Goal: Information Seeking & Learning: Learn about a topic

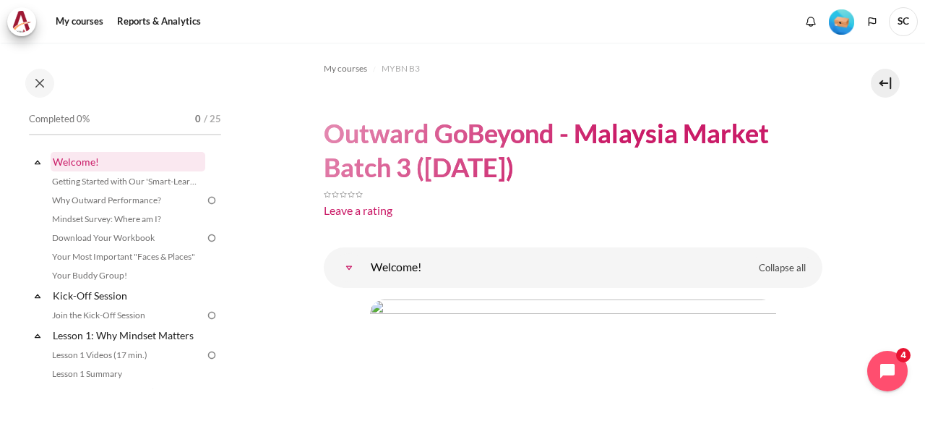
click at [117, 160] on link "Welcome!" at bounding box center [128, 162] width 155 height 20
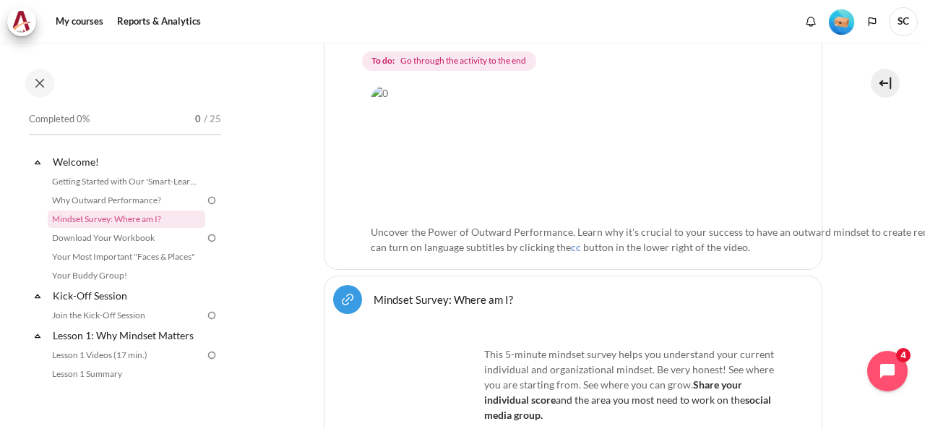
scroll to position [450, 0]
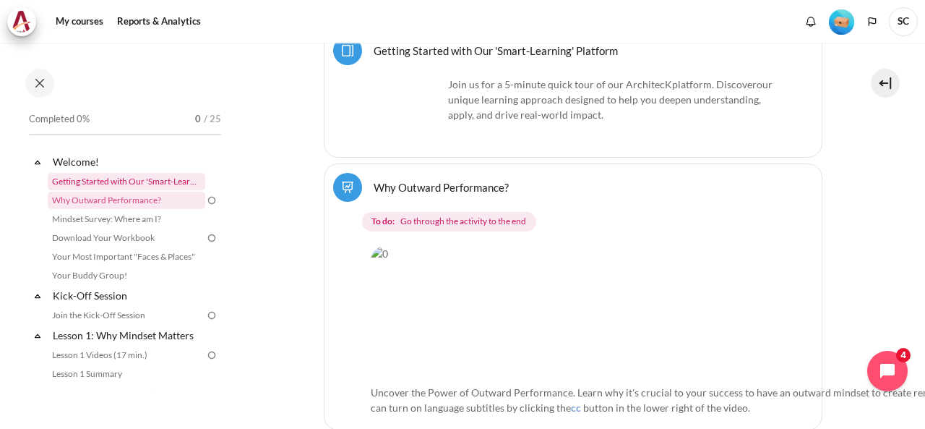
click at [120, 184] on link "Getting Started with Our 'Smart-Learning' Platform" at bounding box center [127, 181] width 158 height 17
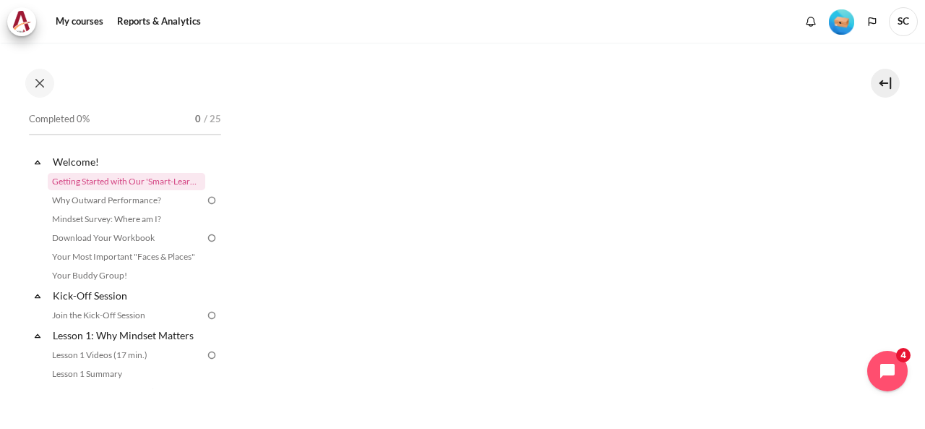
scroll to position [289, 0]
click at [155, 200] on link "Why Outward Performance?" at bounding box center [127, 200] width 158 height 17
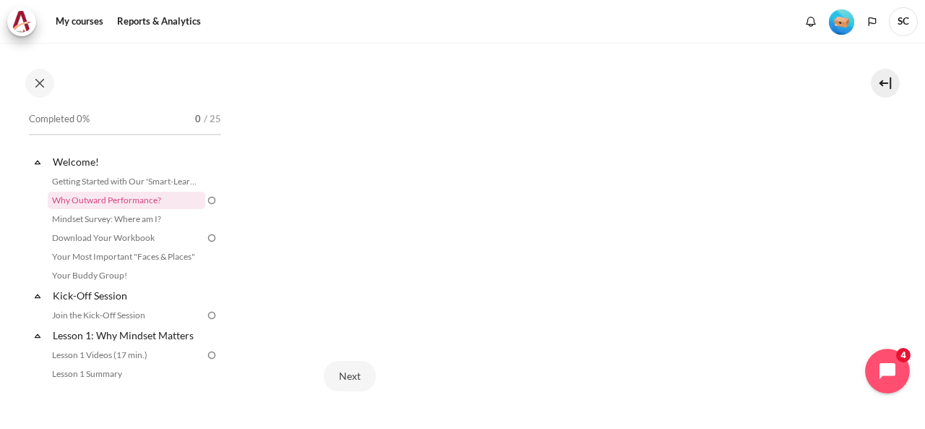
click at [889, 375] on icon "Open chat widget" at bounding box center [896, 371] width 22 height 22
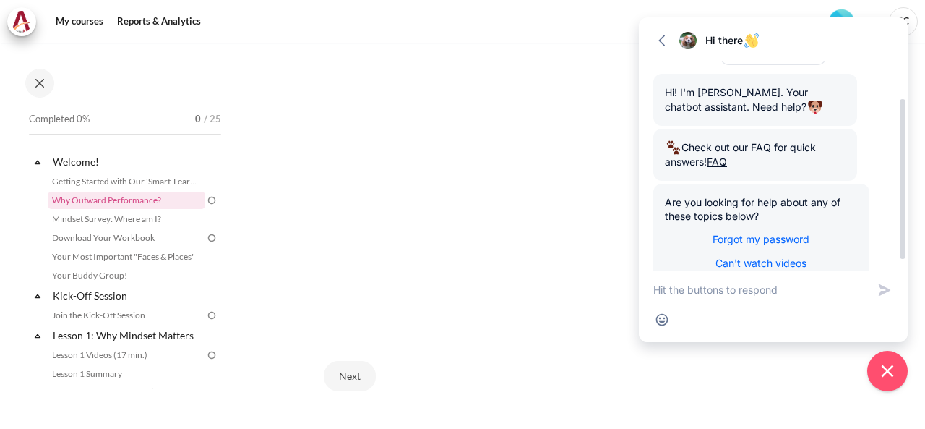
scroll to position [0, 0]
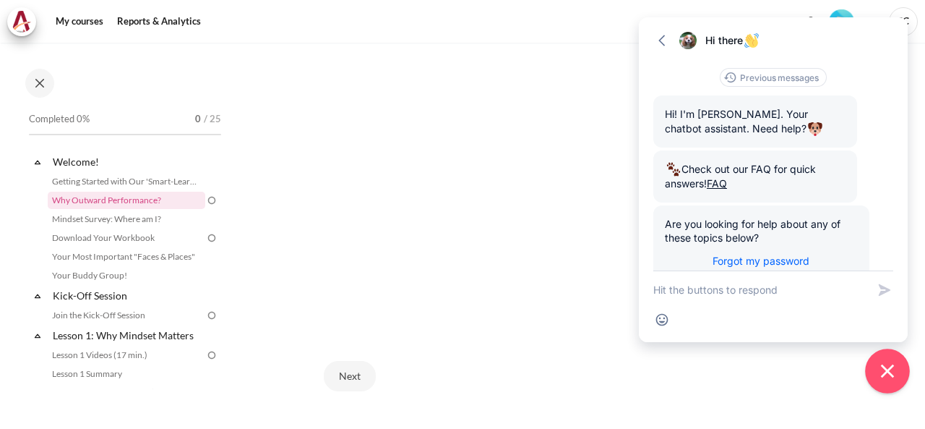
click at [893, 374] on icon "Close chat widget" at bounding box center [888, 371] width 22 height 22
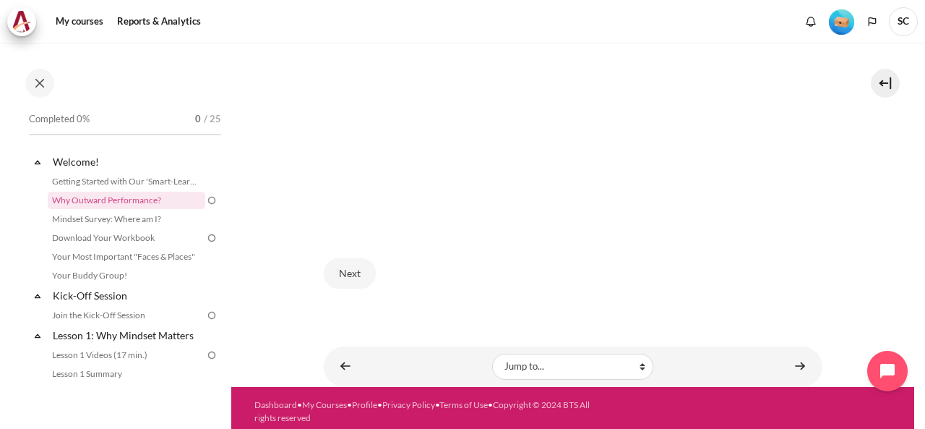
scroll to position [465, 0]
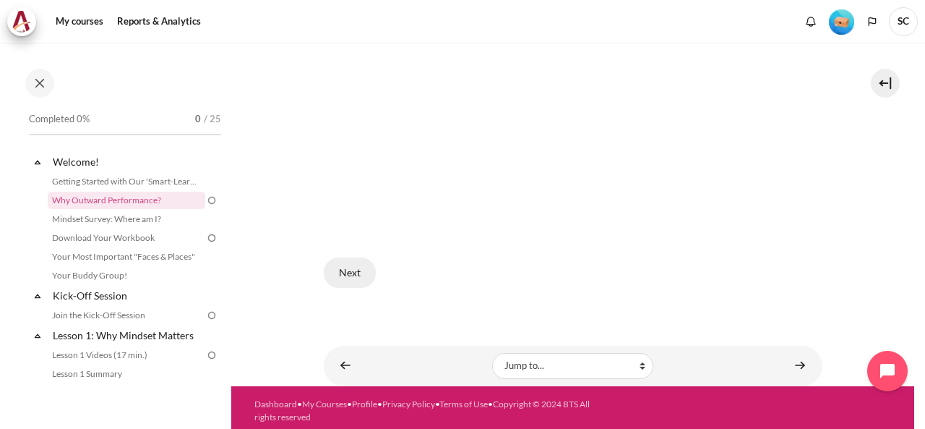
click at [357, 265] on button "Next" at bounding box center [350, 272] width 52 height 30
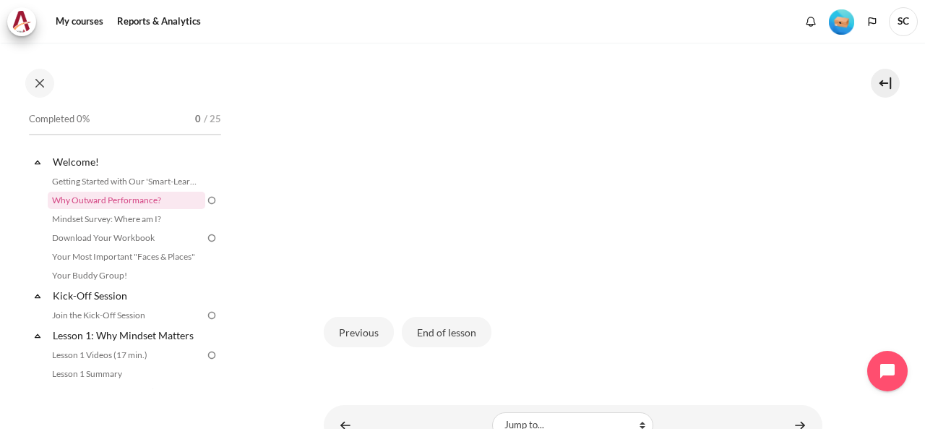
scroll to position [493, 0]
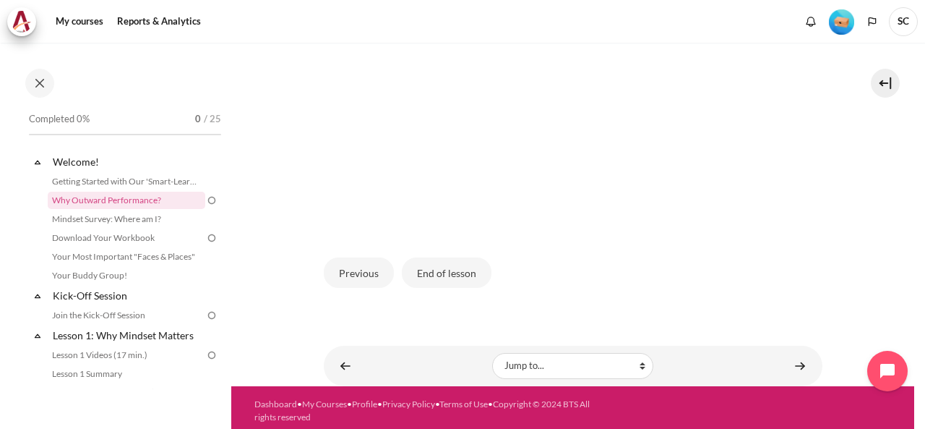
click at [432, 262] on button "End of lesson" at bounding box center [447, 272] width 90 height 30
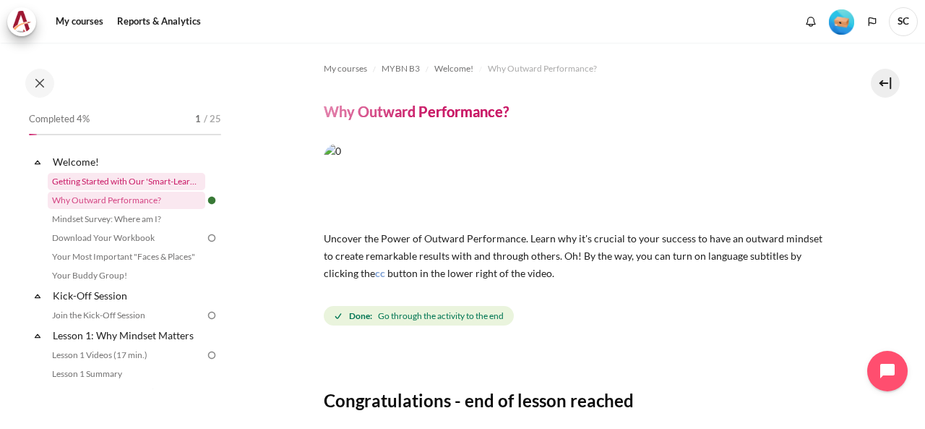
click at [163, 181] on link "Getting Started with Our 'Smart-Learning' Platform" at bounding box center [127, 181] width 158 height 17
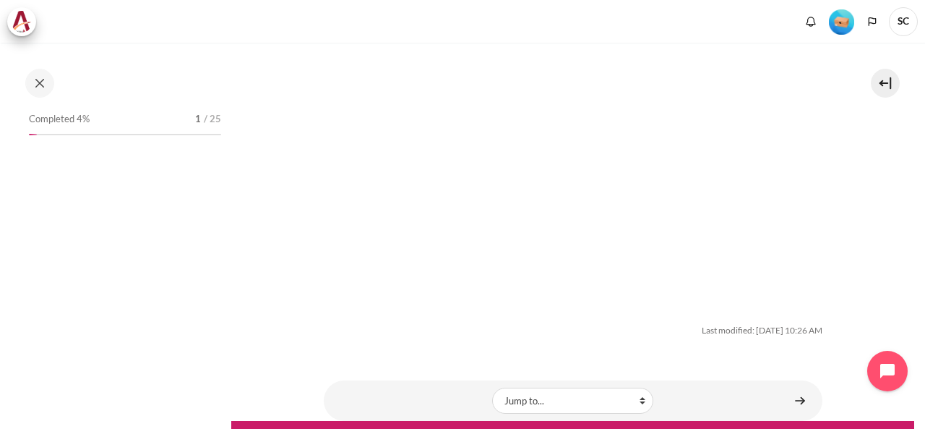
scroll to position [2569, 0]
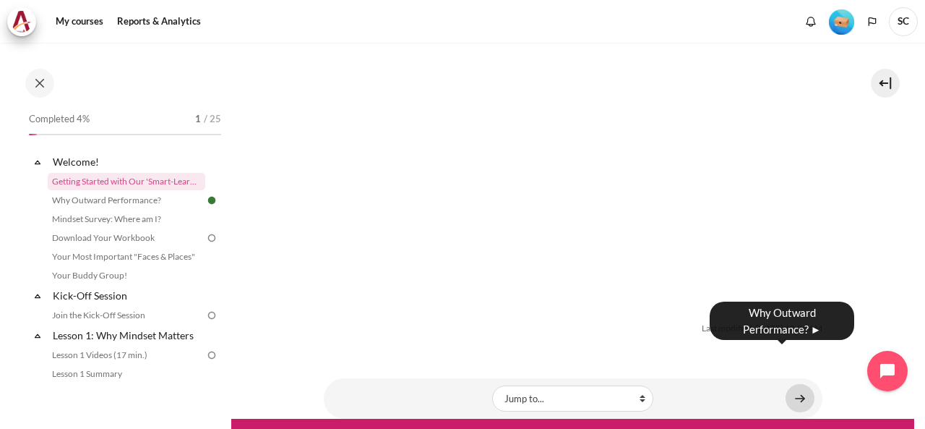
click at [791, 384] on link "Content" at bounding box center [800, 398] width 29 height 28
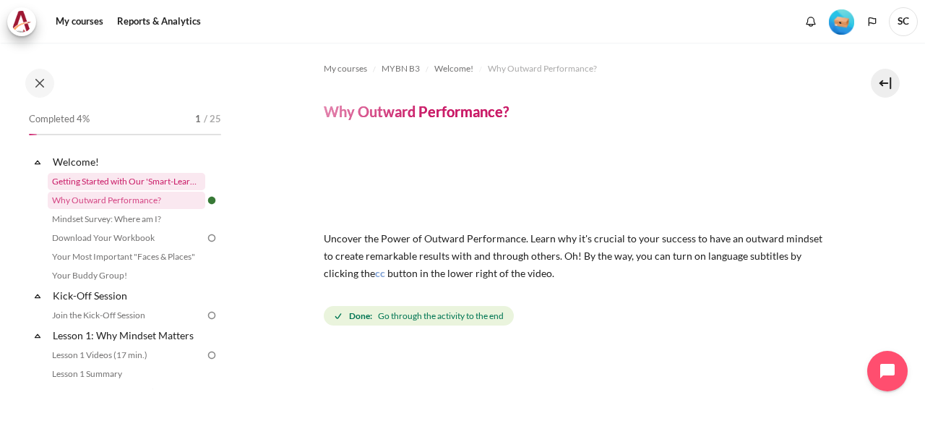
click at [166, 184] on link "Getting Started with Our 'Smart-Learning' Platform" at bounding box center [127, 181] width 158 height 17
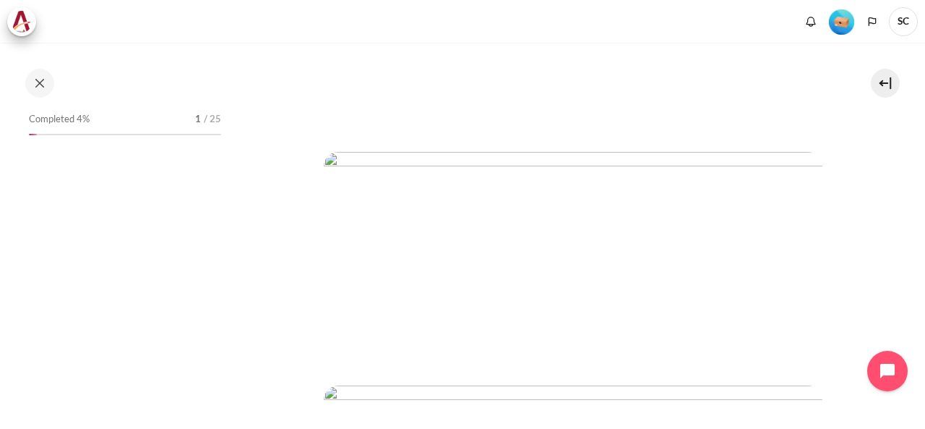
scroll to position [506, 0]
click at [419, 250] on img "Content" at bounding box center [573, 228] width 499 height 208
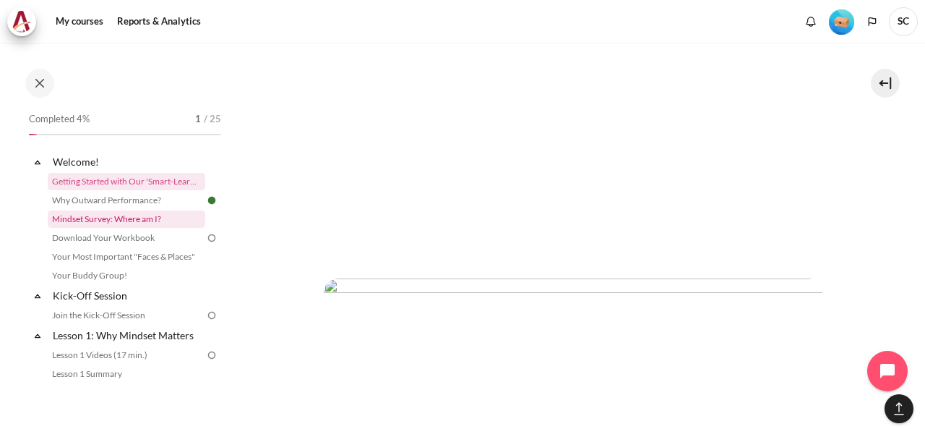
click at [171, 226] on link "Mindset Survey: Where am I?" at bounding box center [127, 218] width 158 height 17
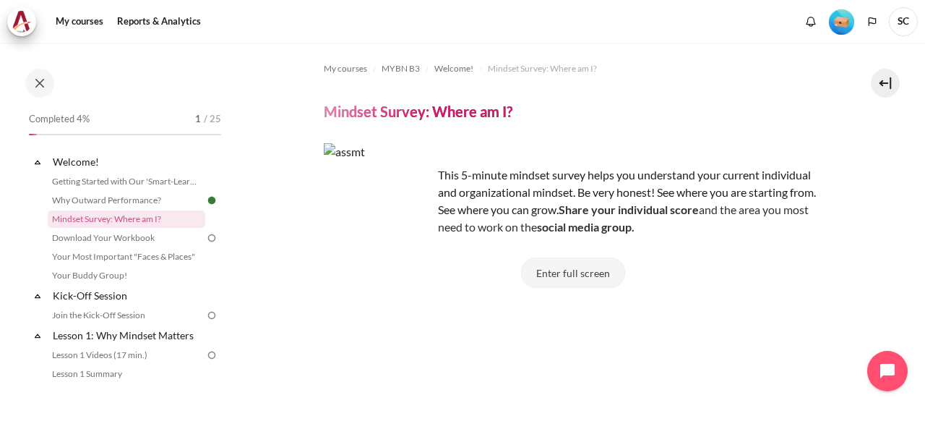
click at [579, 277] on button "Enter full screen" at bounding box center [573, 272] width 104 height 30
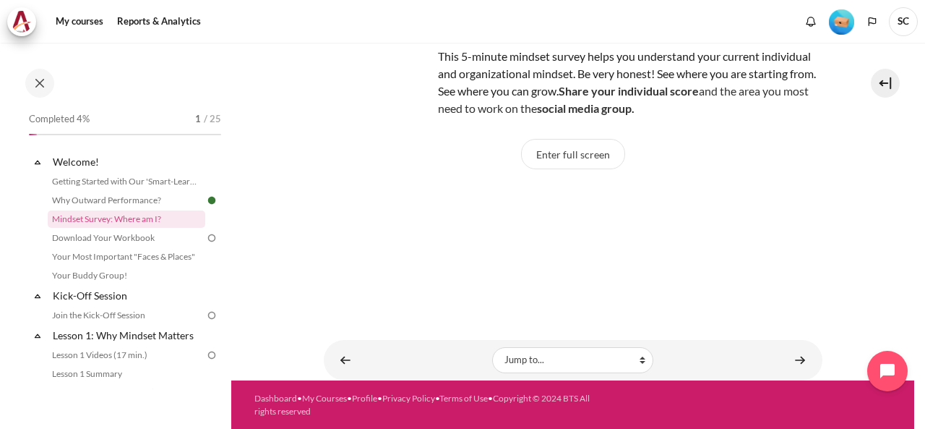
scroll to position [6, 0]
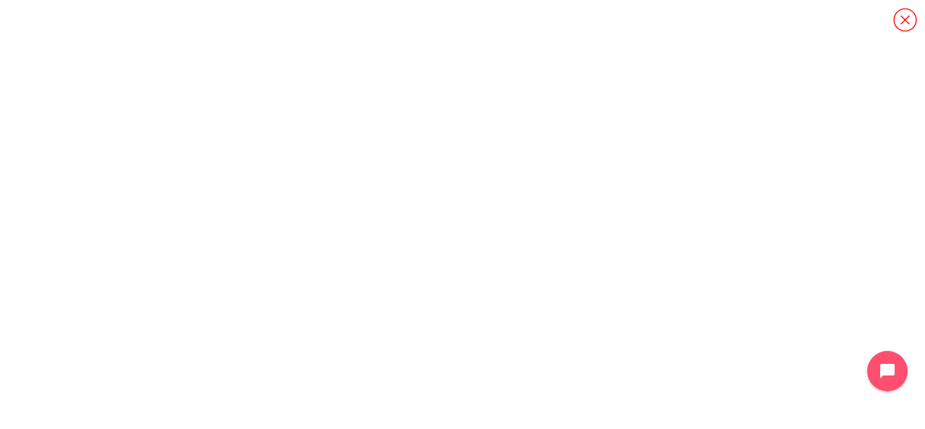
click at [898, 21] on icon "Content" at bounding box center [905, 19] width 25 height 25
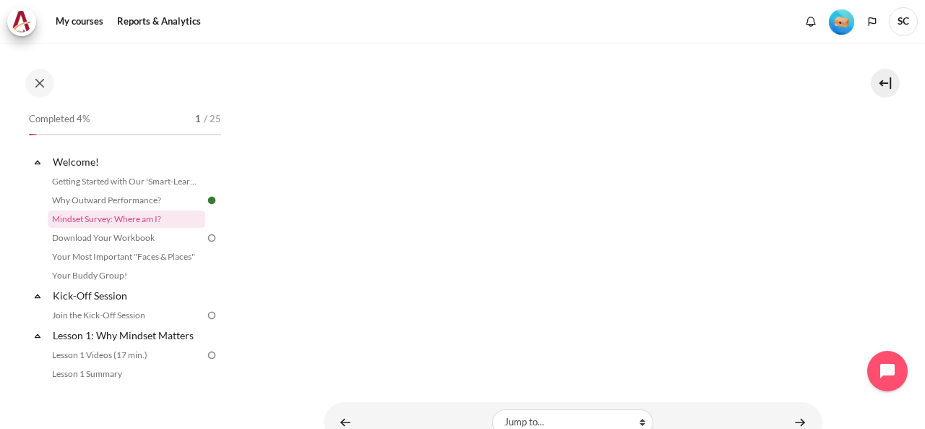
scroll to position [377, 0]
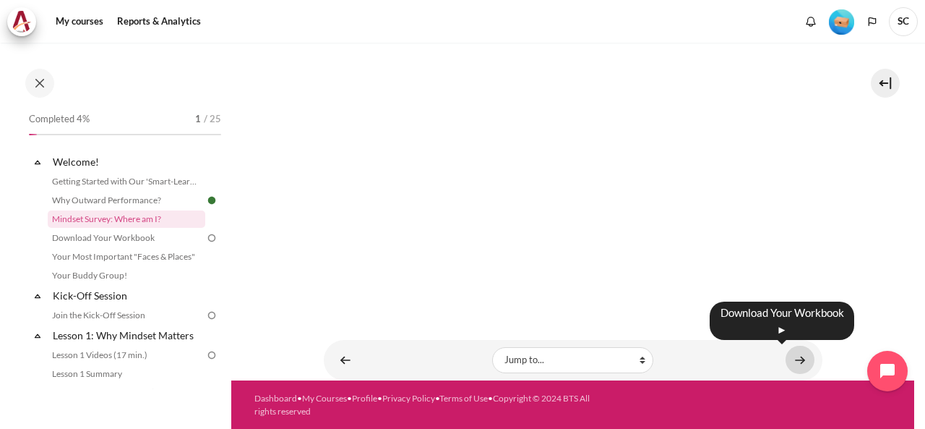
click at [794, 361] on link "Content" at bounding box center [800, 360] width 29 height 28
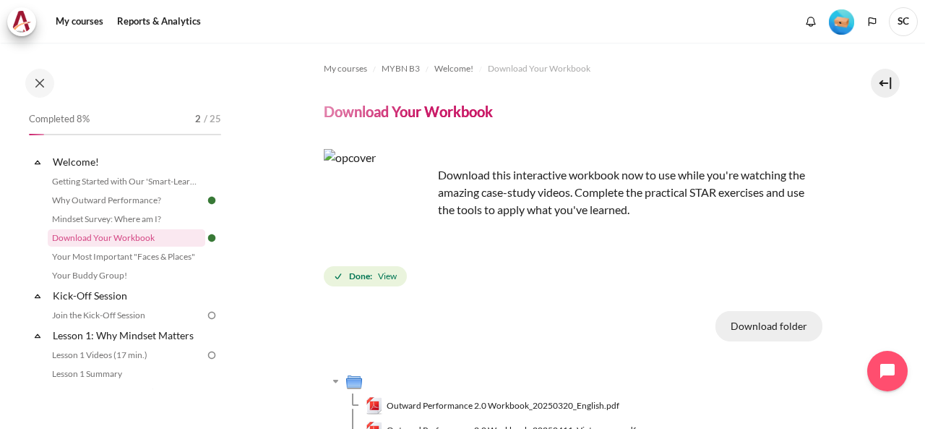
click at [774, 328] on button "Download folder" at bounding box center [769, 326] width 107 height 30
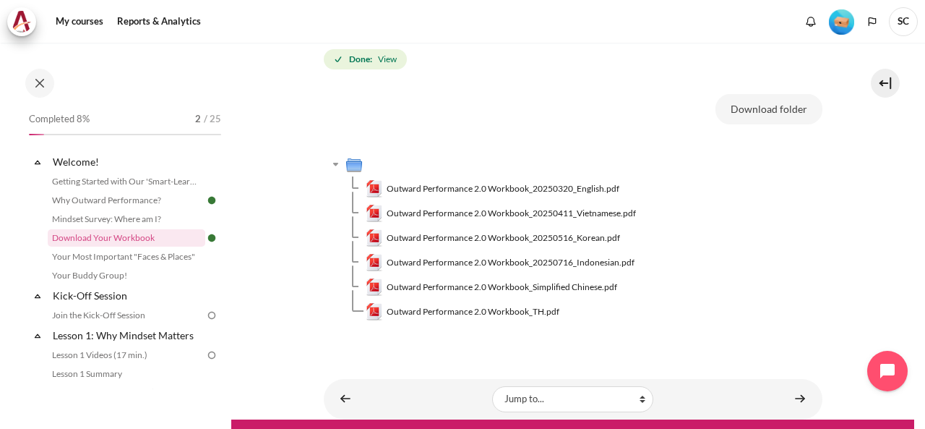
scroll to position [255, 0]
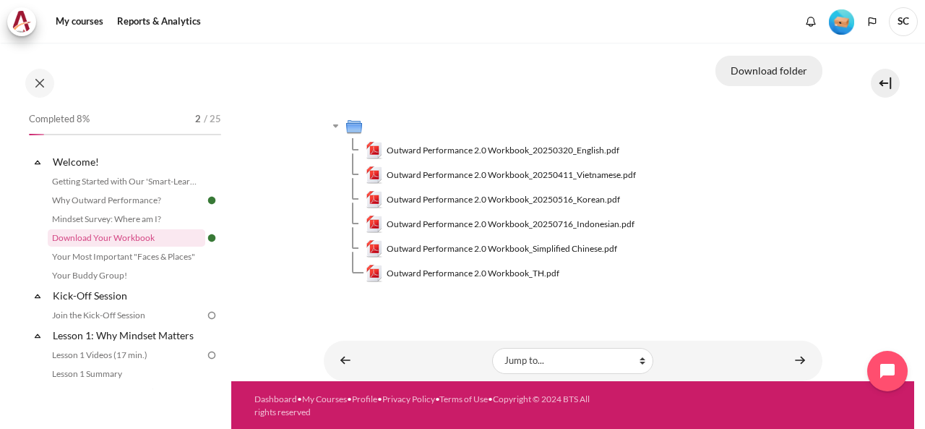
click at [788, 69] on button "Download folder" at bounding box center [769, 71] width 107 height 30
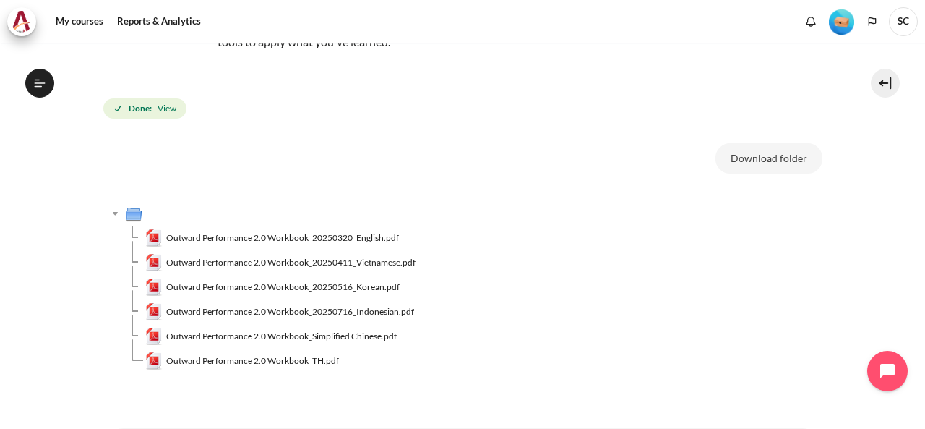
scroll to position [242, 0]
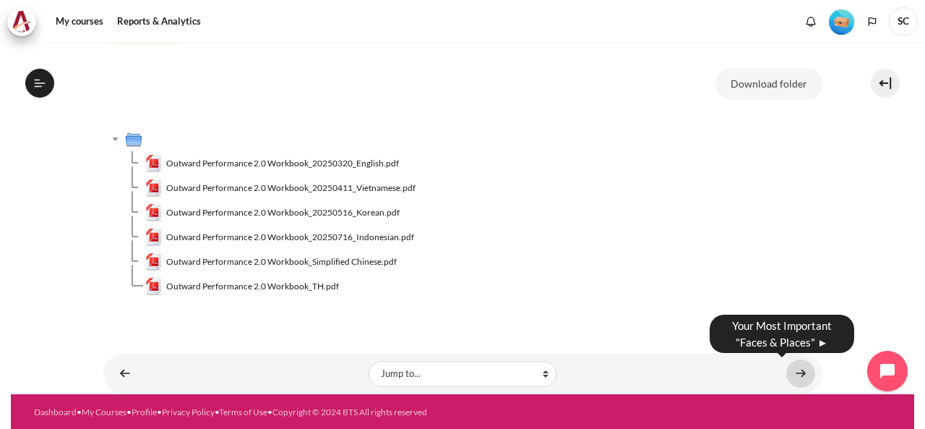
click at [789, 368] on link "Content" at bounding box center [800, 373] width 29 height 28
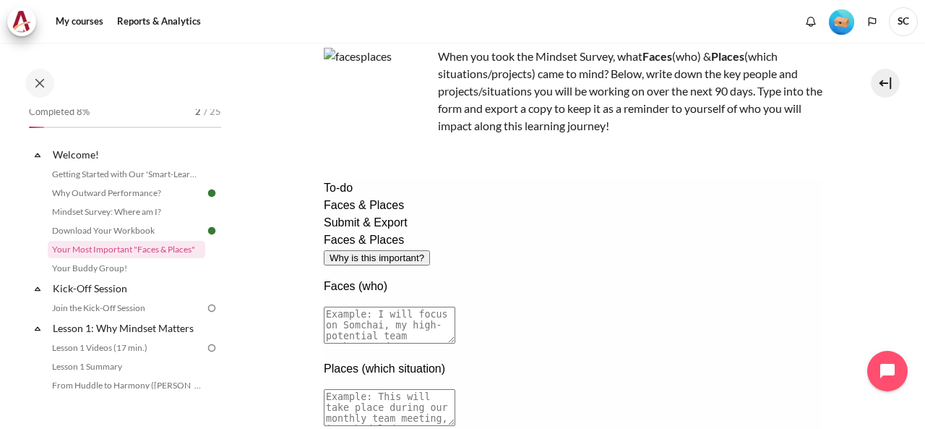
scroll to position [145, 0]
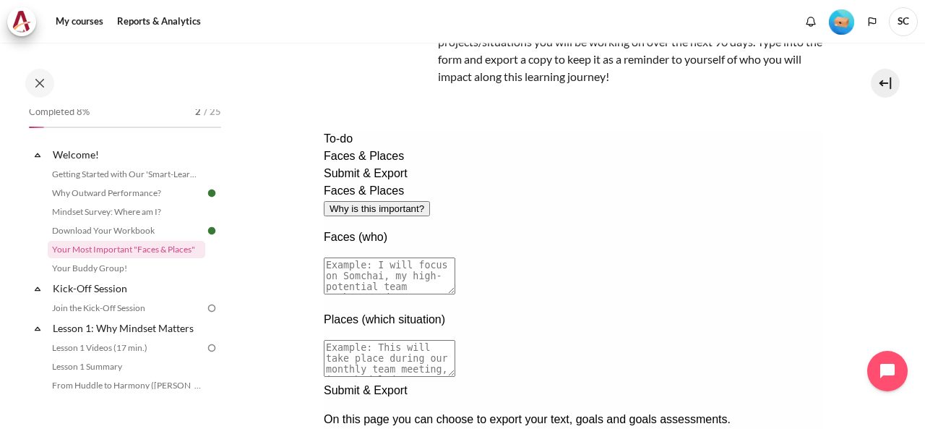
click at [429, 201] on button "Why is this important?" at bounding box center [376, 208] width 106 height 15
click at [455, 257] on textarea at bounding box center [389, 275] width 132 height 37
type textarea "i"
drag, startPoint x: 766, startPoint y: 237, endPoint x: 454, endPoint y: 203, distance: 314.1
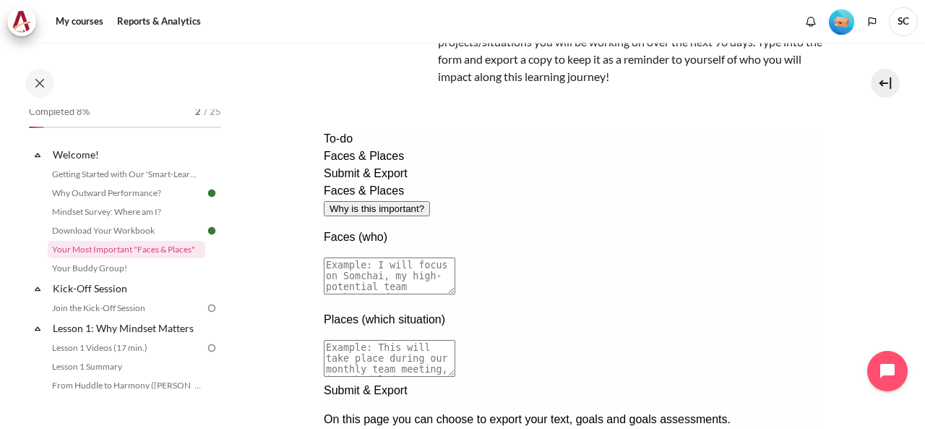
click at [454, 257] on textarea at bounding box center [389, 275] width 132 height 37
drag, startPoint x: 552, startPoint y: 226, endPoint x: 662, endPoint y: 210, distance: 111.7
click at [455, 257] on textarea "I will focus on Jive & Addy, pillar in my team. Improvement leader ship skill a…" at bounding box center [389, 275] width 132 height 37
type textarea "I will focus on Jive & Addy, pillar in my team."
click at [455, 340] on textarea at bounding box center [389, 358] width 132 height 37
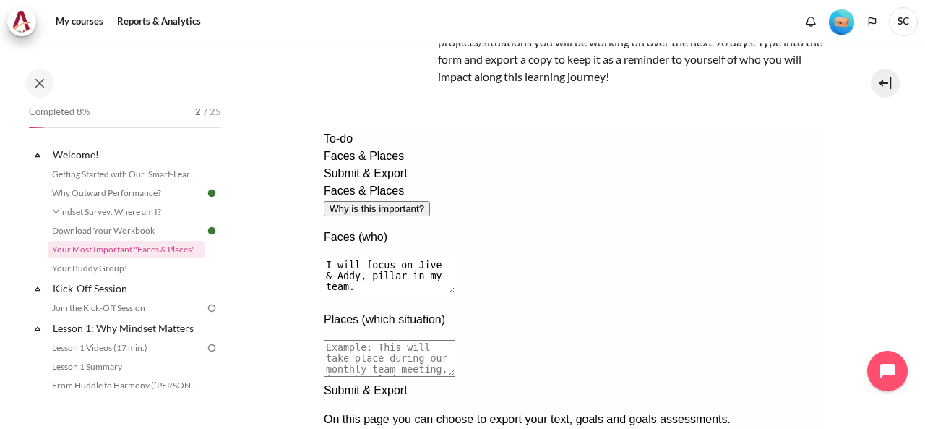
paste textarea "Improvement leader ship skill are very important"
click at [455, 340] on textarea "Improvement leader ship skill are very important for both of them" at bounding box center [389, 358] width 132 height 37
click at [455, 340] on textarea "Improvement of leadership skill are very important for both of them" at bounding box center [389, 358] width 132 height 37
type textarea "Improvement of leadership skill are very important for both of them especially …"
click at [455, 257] on textarea "I will focus on Jive & Addy, pillar in my team." at bounding box center [389, 275] width 132 height 37
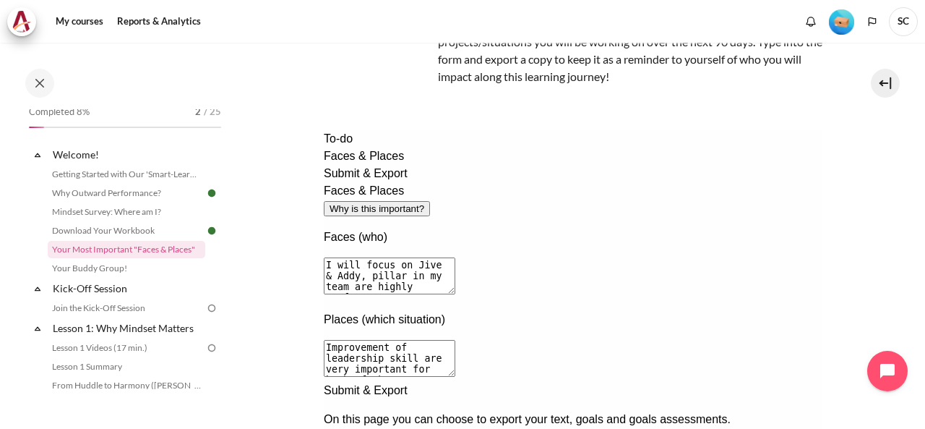
type textarea "I will focus on Jive & Addy, pillar in my team are highly performance"
click at [455, 340] on textarea "Improvement of leadership skill are very important for both of them especially …" at bounding box center [389, 358] width 132 height 37
type textarea "Improvement of leadership skill are very important for both of them especially …"
click at [589, 382] on div "Faces & Places Why is this important? Faces (who) I will focus on Jive & Addy, …" at bounding box center [572, 281] width 499 height 199
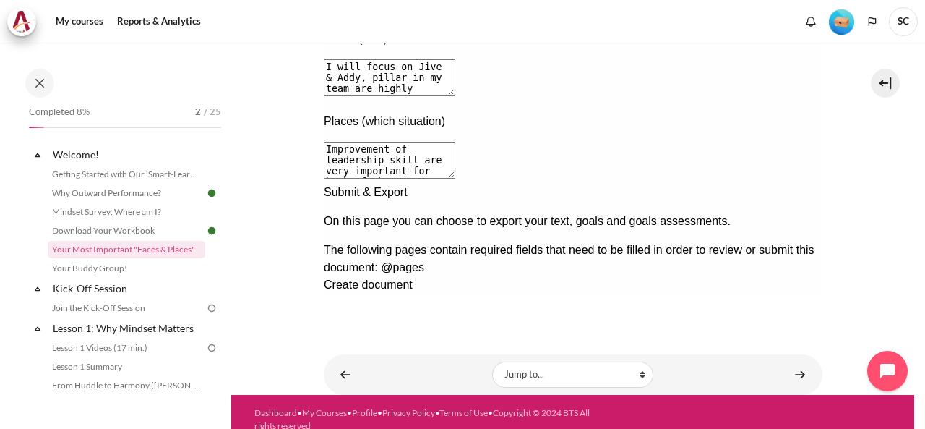
scroll to position [357, 0]
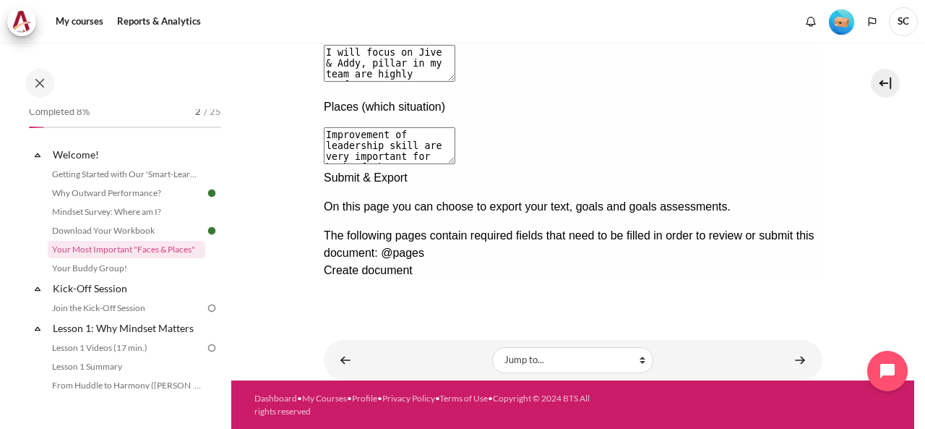
click at [795, 169] on div "Next documentation step" at bounding box center [572, 169] width 499 height 0
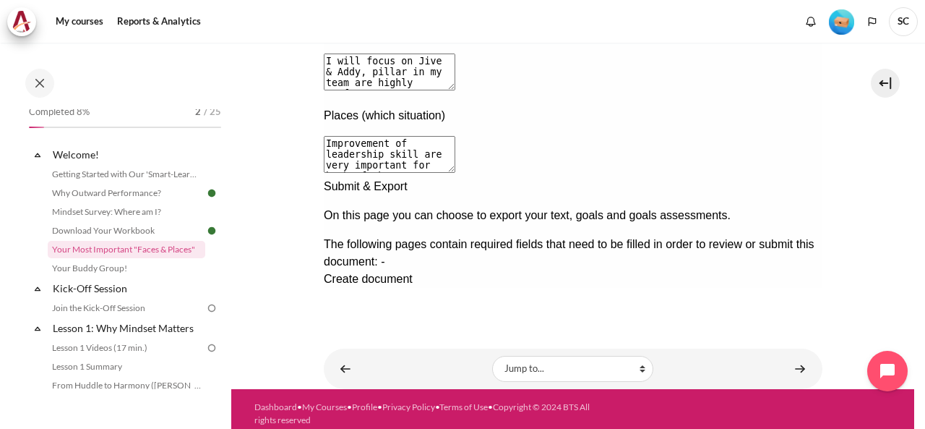
scroll to position [204, 0]
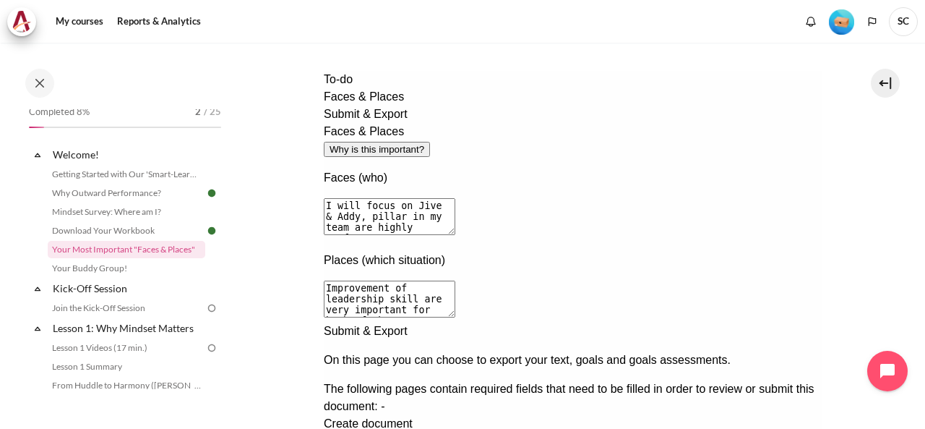
click at [412, 417] on span "Create document" at bounding box center [367, 423] width 89 height 12
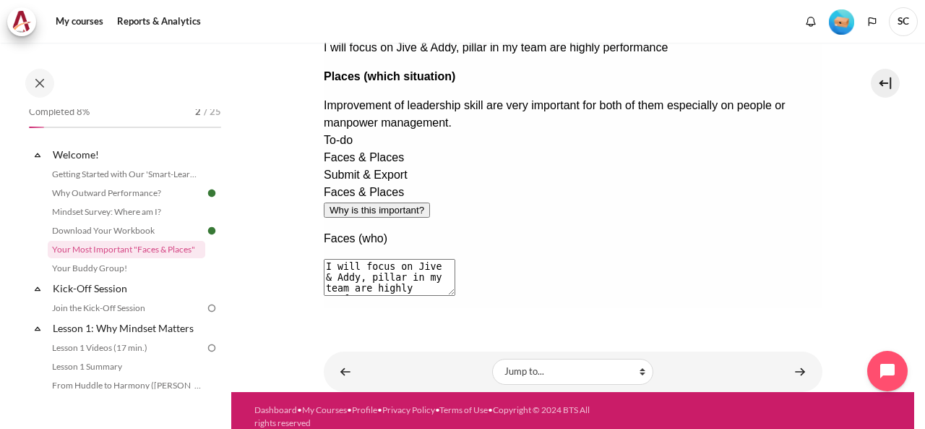
scroll to position [357, 0]
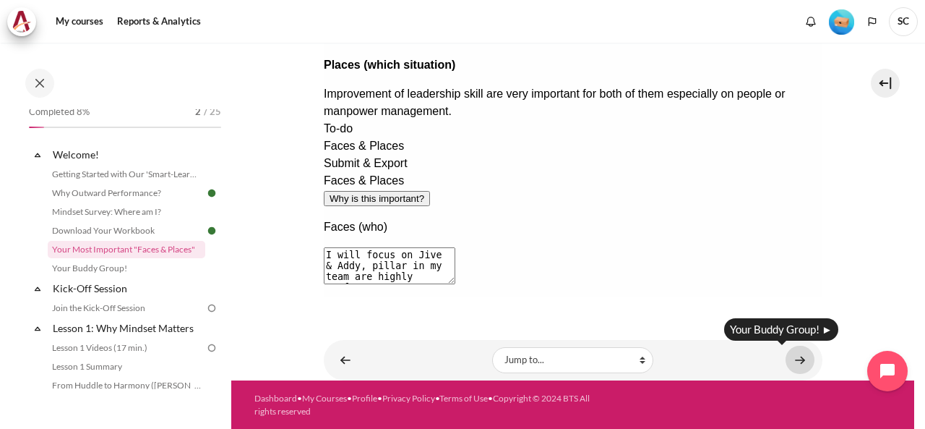
click at [789, 359] on link "Content" at bounding box center [800, 360] width 29 height 28
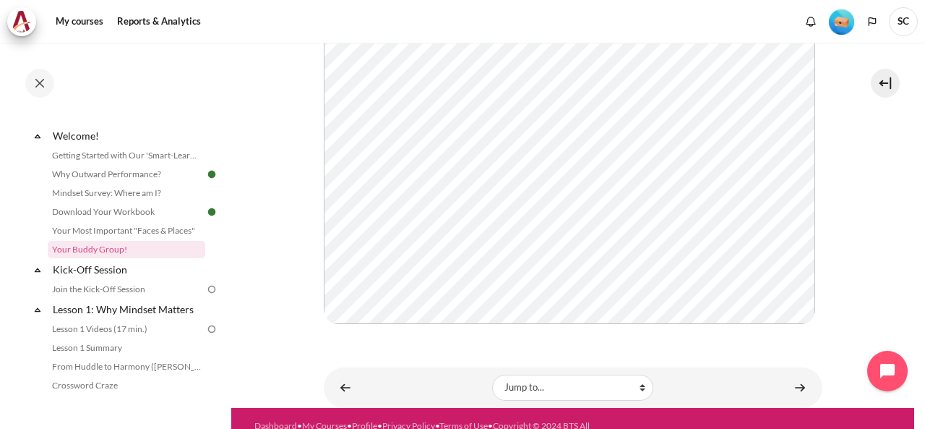
scroll to position [393, 0]
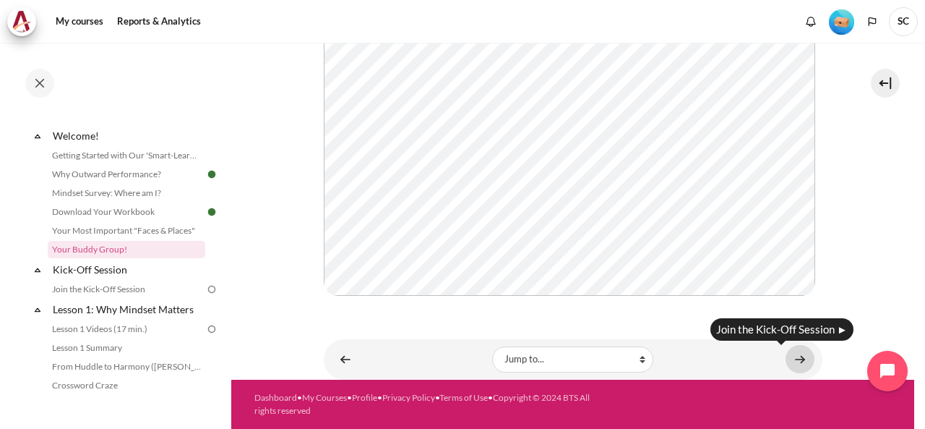
click at [789, 359] on link "Content" at bounding box center [800, 359] width 29 height 28
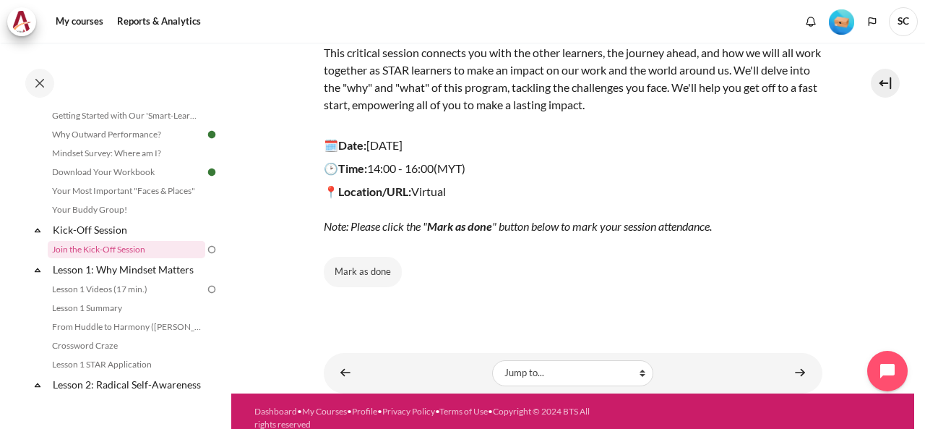
scroll to position [214, 0]
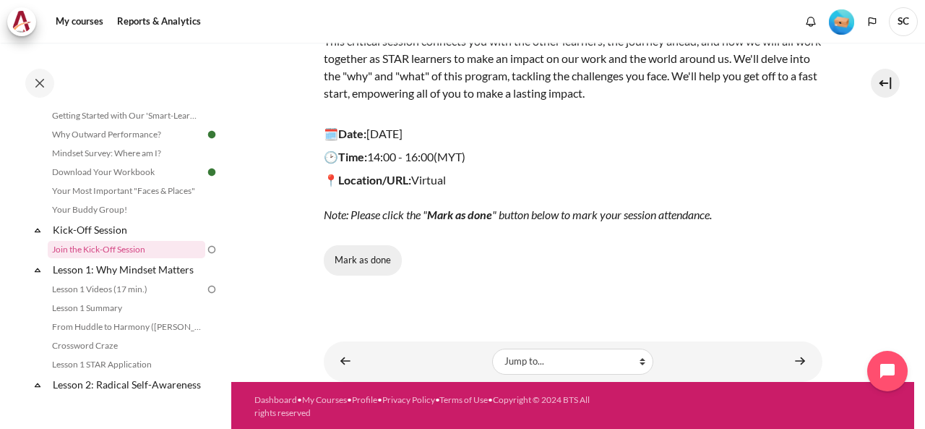
click at [382, 262] on button "Mark as done" at bounding box center [363, 260] width 78 height 30
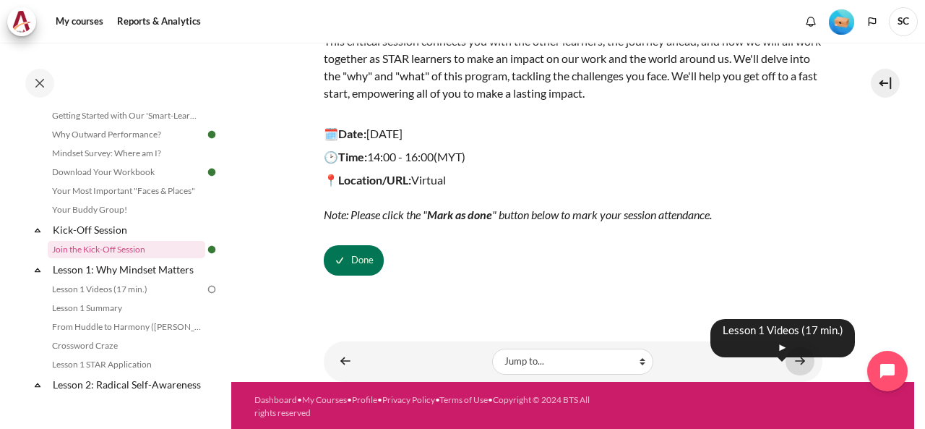
click at [795, 361] on link "Content" at bounding box center [800, 361] width 29 height 28
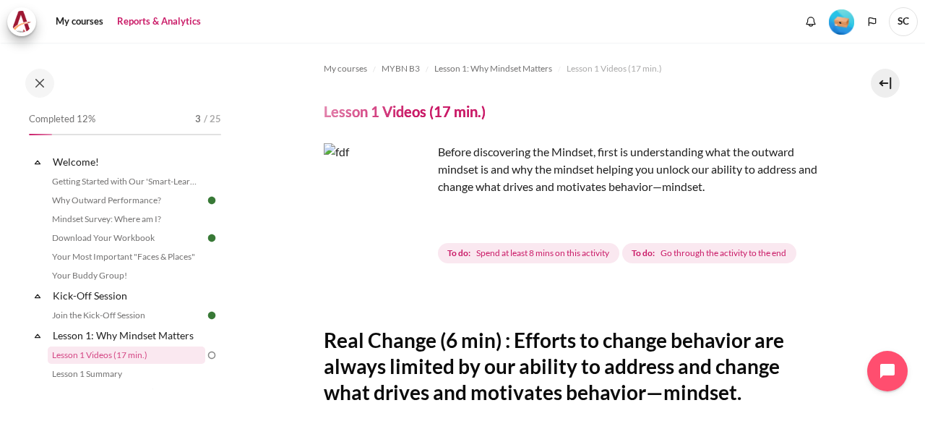
click at [173, 15] on link "Reports & Analytics" at bounding box center [159, 21] width 94 height 29
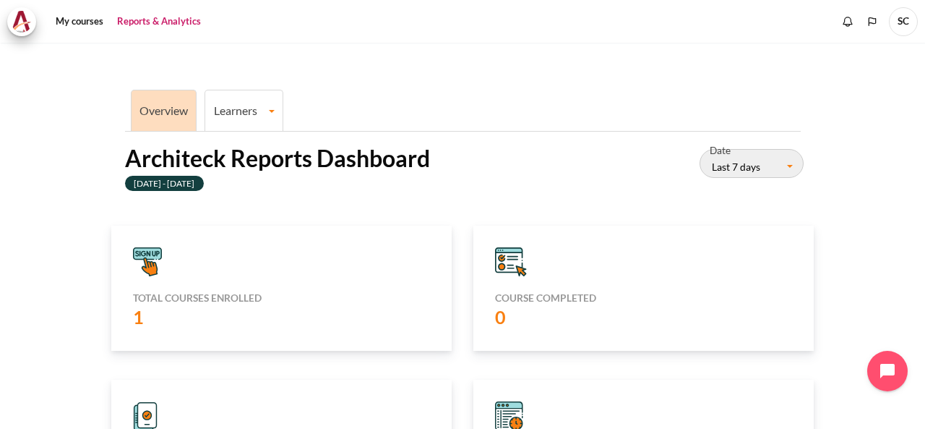
click at [233, 109] on link "Learners" at bounding box center [243, 110] width 77 height 14
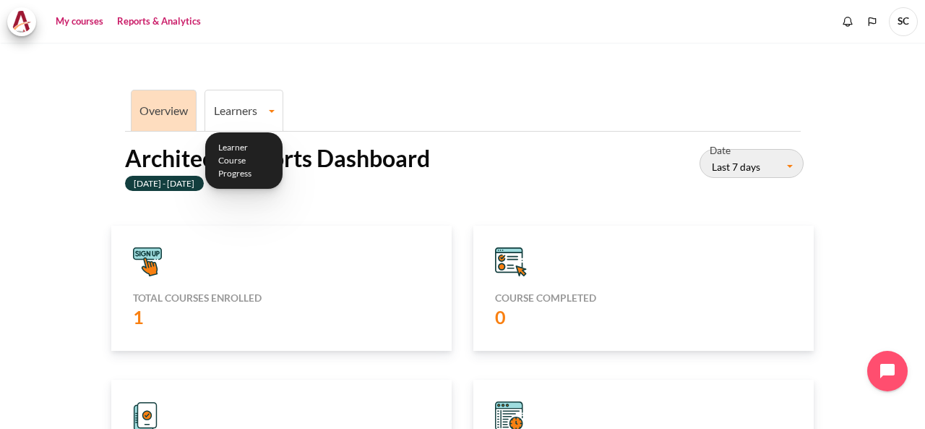
click at [90, 19] on link "My courses" at bounding box center [80, 21] width 58 height 29
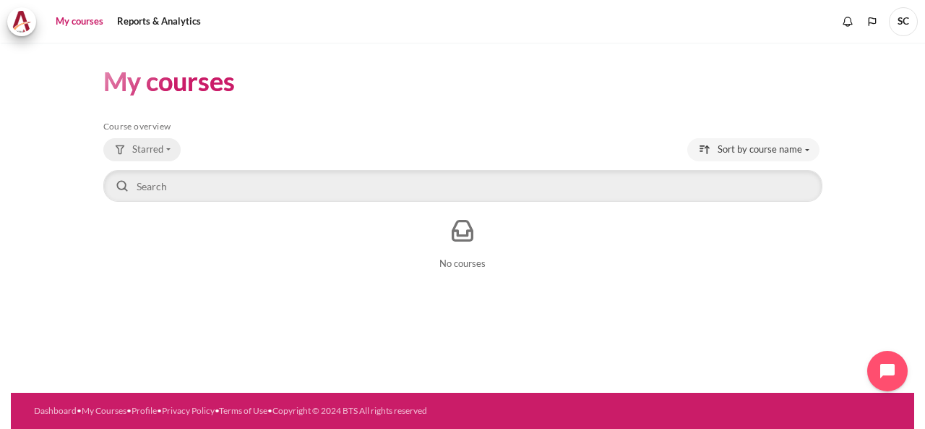
click at [147, 150] on span "Starred" at bounding box center [147, 149] width 31 height 14
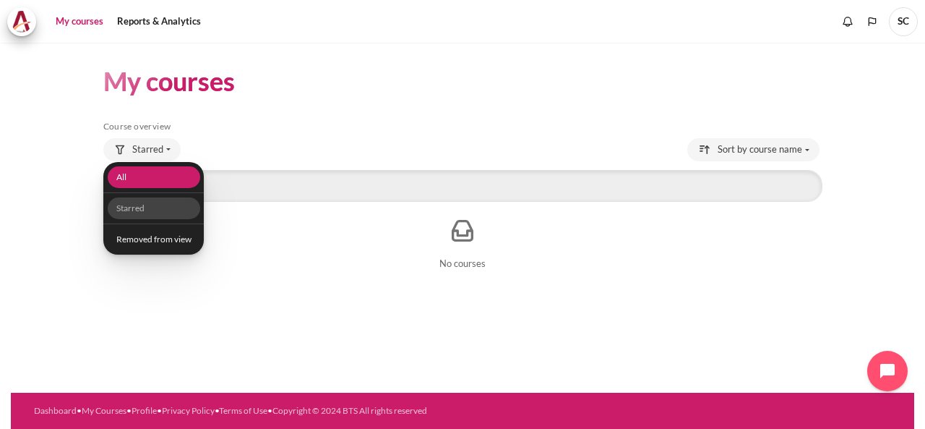
click at [147, 168] on link "All" at bounding box center [153, 177] width 93 height 22
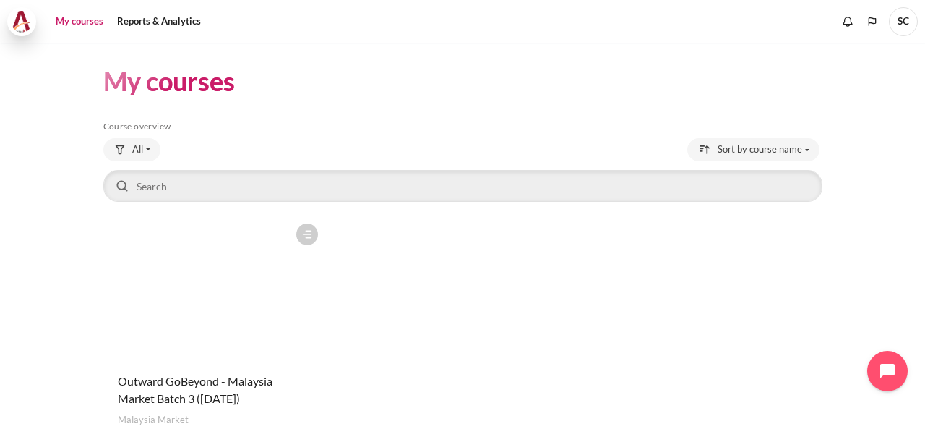
click at [17, 15] on img at bounding box center [22, 22] width 20 height 22
click at [246, 268] on figure "Content" at bounding box center [214, 288] width 223 height 145
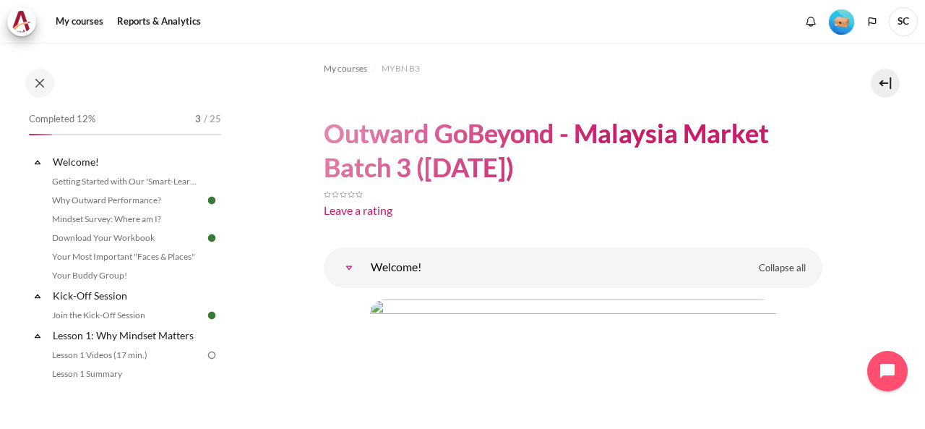
scroll to position [72, 0]
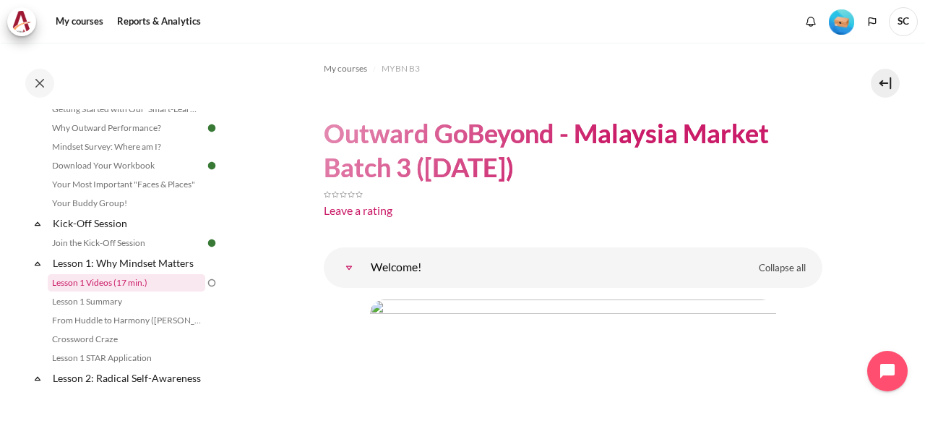
click at [159, 283] on link "Lesson 1 Videos (17 min.)" at bounding box center [127, 282] width 158 height 17
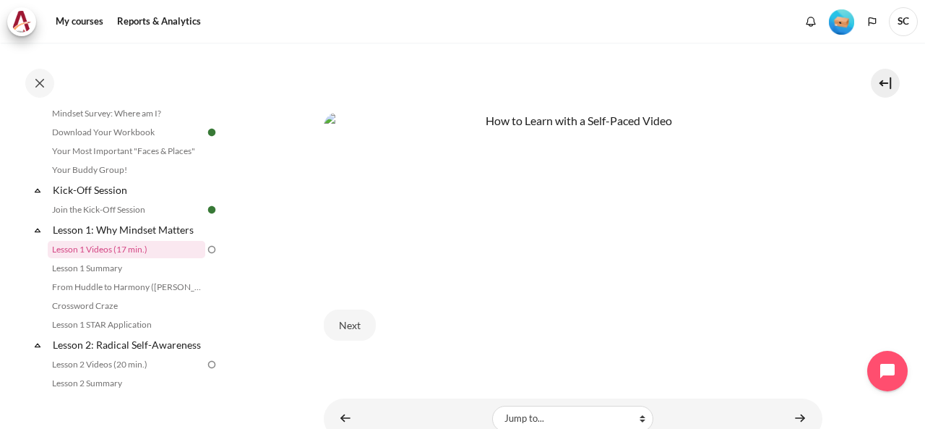
scroll to position [651, 0]
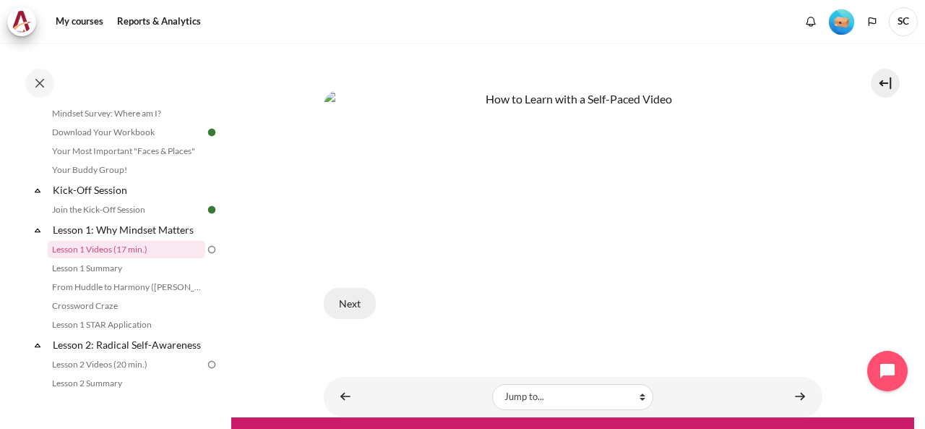
click at [361, 300] on button "Next" at bounding box center [350, 303] width 52 height 30
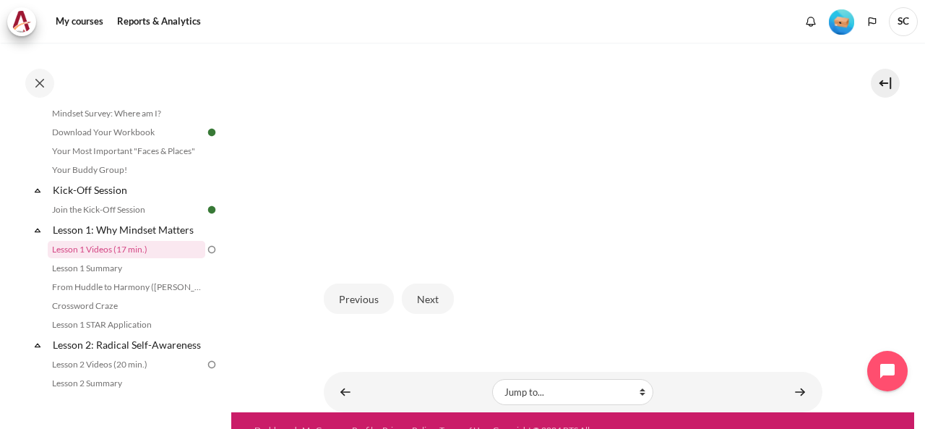
scroll to position [457, 0]
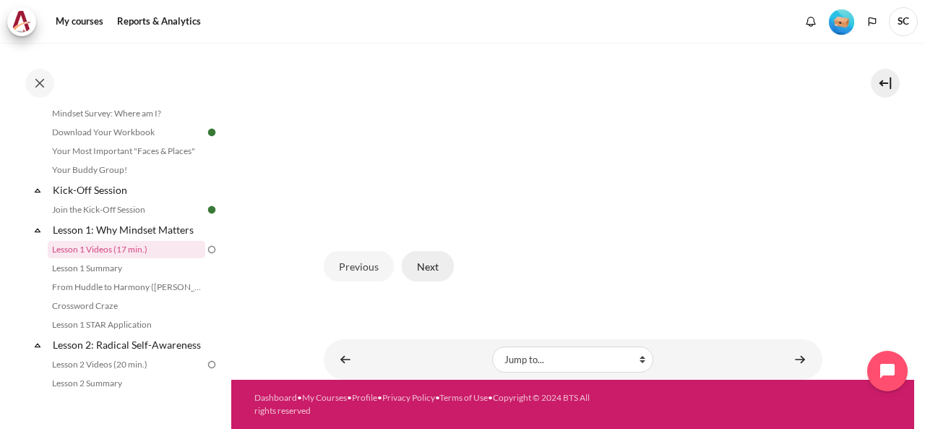
click at [422, 271] on button "Next" at bounding box center [428, 266] width 52 height 30
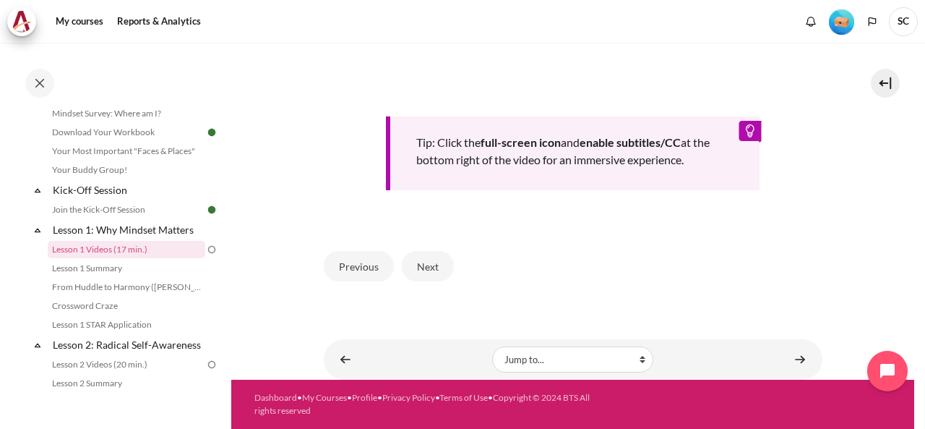
scroll to position [677, 0]
click at [442, 270] on button "Next" at bounding box center [428, 266] width 52 height 30
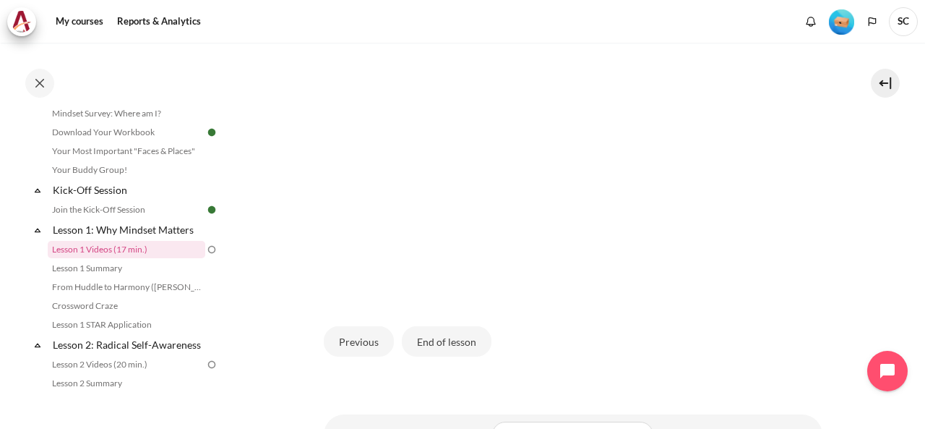
scroll to position [434, 0]
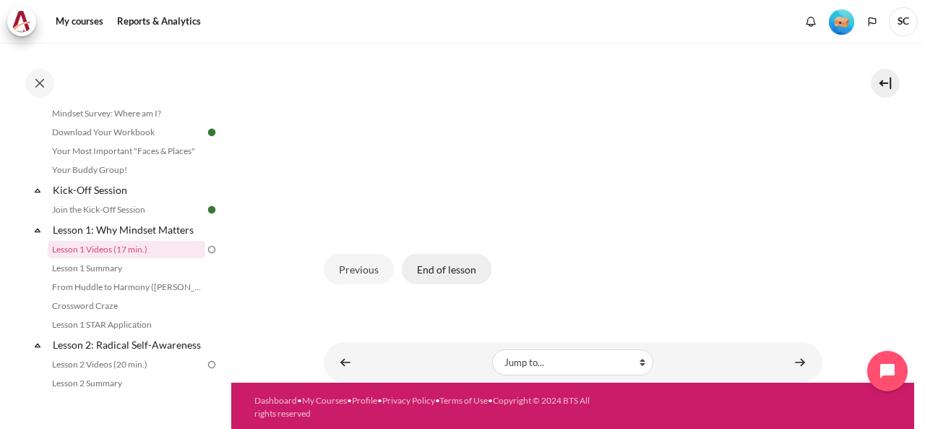
click at [436, 284] on button "End of lesson" at bounding box center [447, 269] width 90 height 30
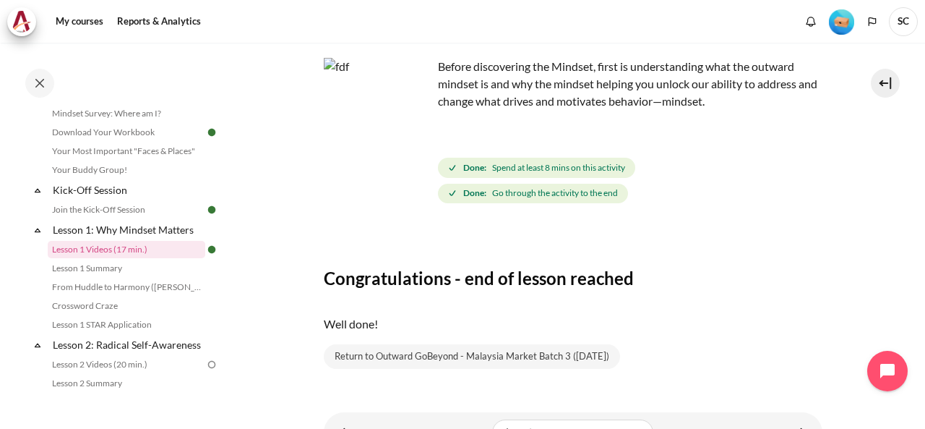
scroll to position [157, 0]
